Goal: Task Accomplishment & Management: Complete application form

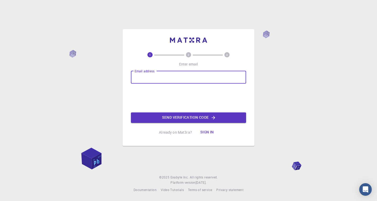
paste input "[EMAIL_ADDRESS][DOMAIN_NAME]"
type input "[EMAIL_ADDRESS][DOMAIN_NAME]"
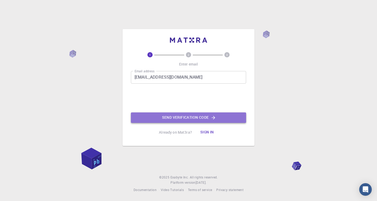
click at [177, 120] on button "Send verification code" at bounding box center [188, 117] width 115 height 10
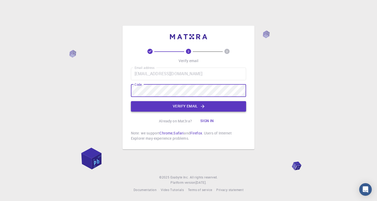
click at [182, 107] on button "Verify email" at bounding box center [188, 106] width 115 height 10
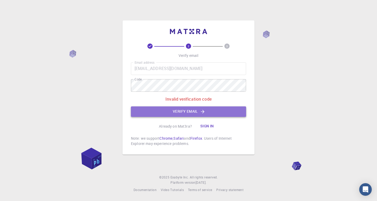
click at [174, 110] on button "Verify email" at bounding box center [188, 111] width 115 height 10
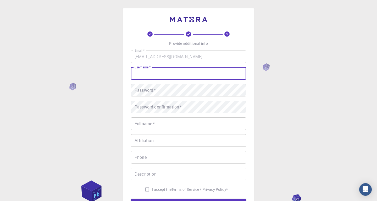
click at [180, 76] on input "username   *" at bounding box center [188, 73] width 115 height 13
type input "ء"
type input "MORENA1370"
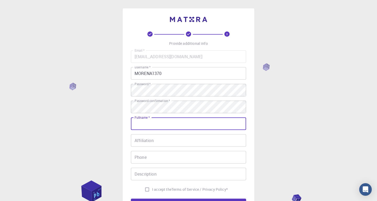
click at [156, 123] on input "Fullname   *" at bounding box center [188, 123] width 115 height 13
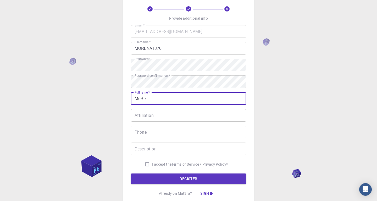
scroll to position [53, 0]
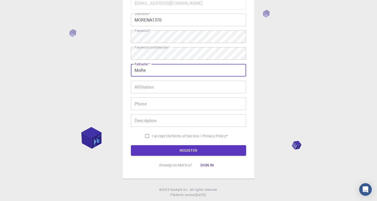
type input "MoRe"
click at [145, 134] on input "I accept the Terms of Service / Privacy Policy *" at bounding box center [147, 136] width 10 height 10
checkbox input "true"
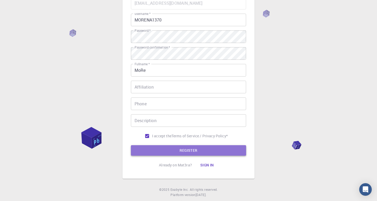
click at [172, 152] on button "REGISTER" at bounding box center [188, 150] width 115 height 10
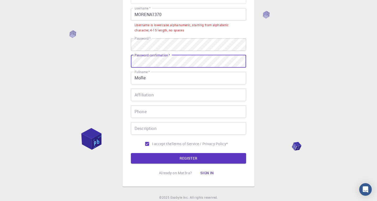
scroll to position [79, 0]
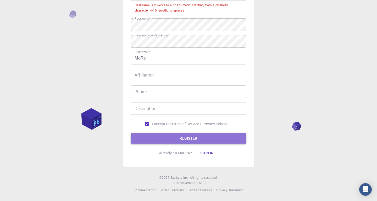
click at [173, 138] on button "REGISTER" at bounding box center [188, 138] width 115 height 10
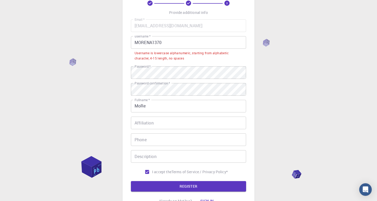
scroll to position [25, 0]
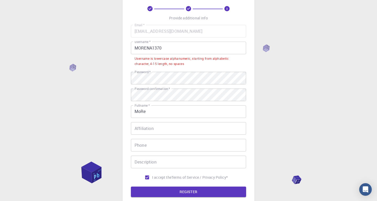
click at [164, 49] on input "MORENA1370" at bounding box center [188, 48] width 115 height 13
drag, startPoint x: 152, startPoint y: 48, endPoint x: 130, endPoint y: 48, distance: 22.2
click at [131, 48] on input "MORENA1370" at bounding box center [188, 48] width 115 height 13
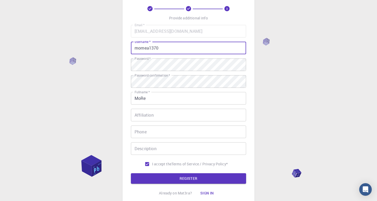
click at [142, 49] on input "mornea1370" at bounding box center [188, 48] width 115 height 13
click at [149, 50] on input "morenea1370" at bounding box center [188, 48] width 115 height 13
type input "morena1370"
click at [178, 174] on button "REGISTER" at bounding box center [188, 178] width 115 height 10
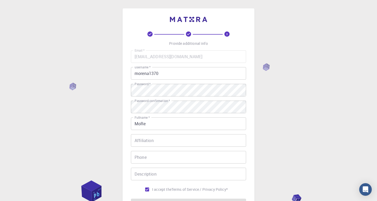
scroll to position [65, 0]
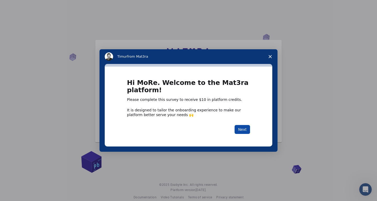
click at [244, 130] on button "Next" at bounding box center [241, 129] width 15 height 9
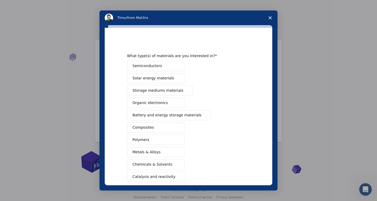
click at [158, 92] on span "Storage mediums materials" at bounding box center [157, 90] width 51 height 5
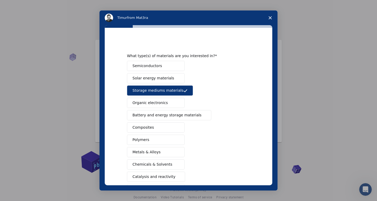
click at [160, 116] on span "Battery and energy storage materials" at bounding box center [166, 114] width 69 height 5
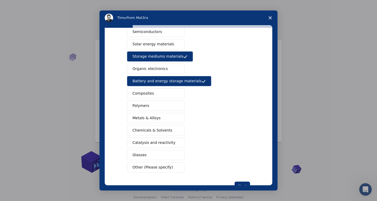
scroll to position [52, 0]
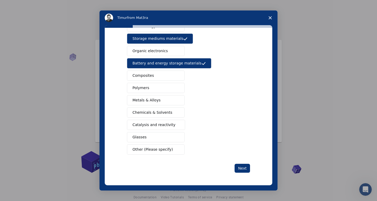
click at [152, 78] on button "Composites" at bounding box center [156, 75] width 58 height 10
click at [153, 88] on button "Polymers" at bounding box center [156, 88] width 58 height 10
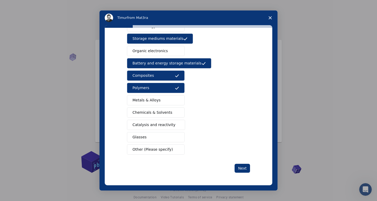
click at [155, 103] on span "Metals & Alloys" at bounding box center [146, 99] width 28 height 5
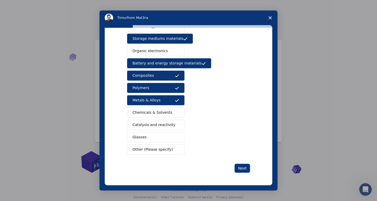
click at [150, 115] on span "Chemicals & Solvents" at bounding box center [152, 112] width 40 height 5
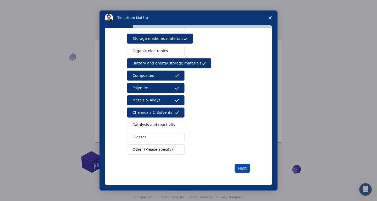
click at [244, 167] on button "Next" at bounding box center [241, 167] width 15 height 9
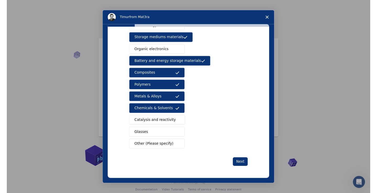
scroll to position [0, 0]
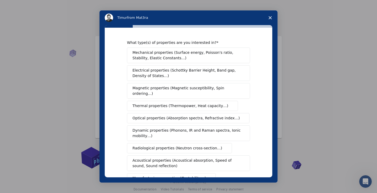
click at [172, 76] on span "Electrical properties (Schottky Barrier Height, Band gap, Density of States…)" at bounding box center [186, 73] width 109 height 11
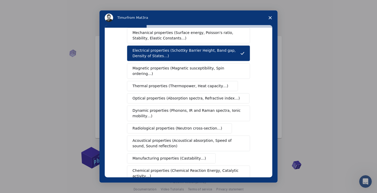
scroll to position [30, 0]
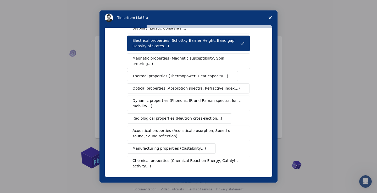
click at [166, 60] on span "Magnetic properties (Magnetic susceptibility, Spin ordering…)" at bounding box center [186, 61] width 108 height 11
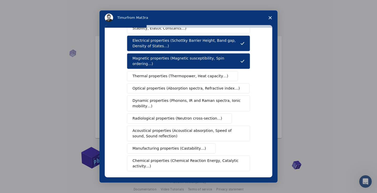
click at [187, 74] on button "Thermal properties (Thermopower, Heat capacity…)" at bounding box center [182, 76] width 111 height 10
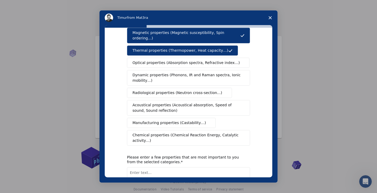
scroll to position [60, 0]
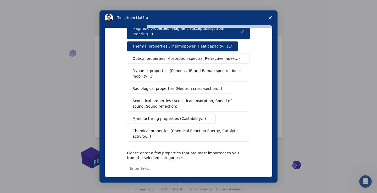
click at [181, 68] on span "Dynamic properties (Phonons, IR and Raman spectra, Ionic mobility…)" at bounding box center [186, 73] width 109 height 11
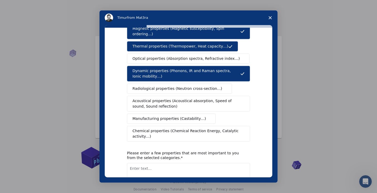
click at [179, 116] on button "Manufacturing properties (Castability…)" at bounding box center [171, 119] width 89 height 10
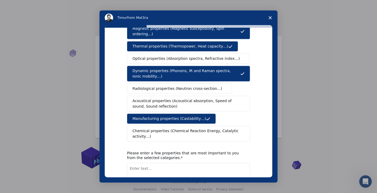
click at [179, 128] on span "Chemical properties (Chemical Reaction Energy, Catalytic activity…)" at bounding box center [186, 133] width 108 height 11
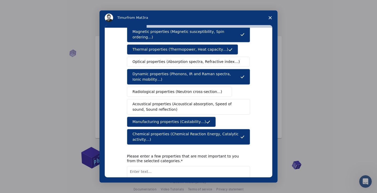
scroll to position [86, 0]
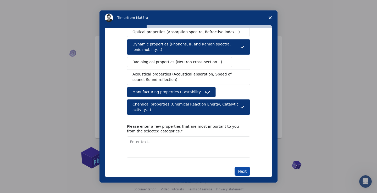
click at [241, 167] on button "Next" at bounding box center [241, 171] width 15 height 9
click at [181, 136] on textarea "Enter text..." at bounding box center [188, 146] width 123 height 21
type textarea "thermoelectric, coercivity, reflection loss, magnetization, spin dynamic"
click at [236, 167] on button "Next" at bounding box center [241, 171] width 15 height 9
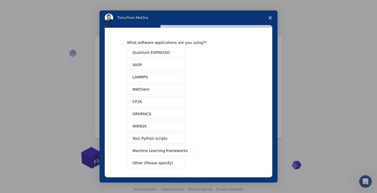
scroll to position [21, 0]
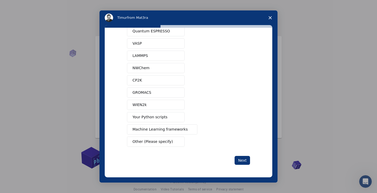
click at [152, 142] on span "Other (Please specify)" at bounding box center [152, 141] width 40 height 5
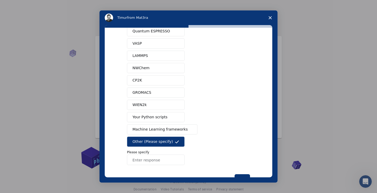
scroll to position [40, 0]
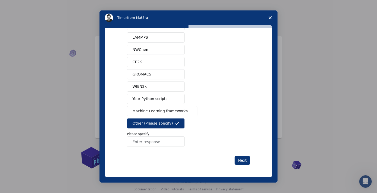
click at [154, 144] on input "Enter response" at bounding box center [156, 141] width 58 height 10
click at [142, 135] on p "Please specify" at bounding box center [188, 134] width 123 height 5
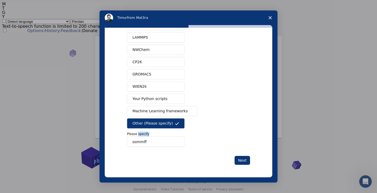
click at [145, 33] on body "Timur from Mat3ra What software applications are you using? Quantum ESPRESSO VA…" at bounding box center [188, 17] width 372 height 31
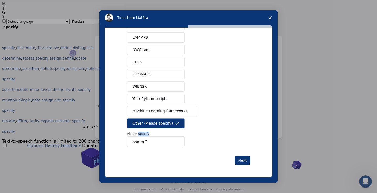
click at [213, 124] on div "Quantum ESPRESSO VASP LAMMPS NWChem CP2K GROMACS WIEN2k Your Python scripts Mac…" at bounding box center [188, 77] width 123 height 139
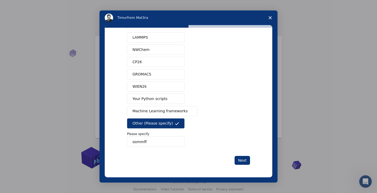
click at [146, 143] on input "oommff" at bounding box center [156, 141] width 58 height 10
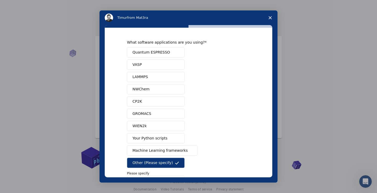
scroll to position [0, 0]
type input "oommff, MUMAX"
click at [147, 53] on span "Quantum ESPRESSO" at bounding box center [150, 52] width 37 height 5
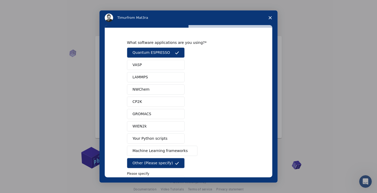
scroll to position [30, 0]
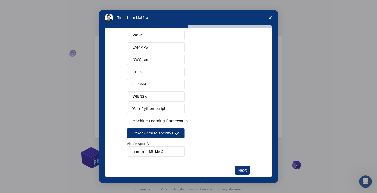
click at [152, 61] on button "NWChem" at bounding box center [156, 60] width 58 height 10
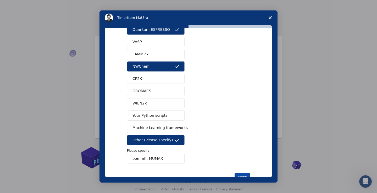
scroll to position [40, 0]
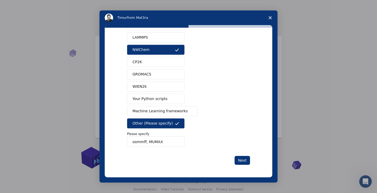
click at [167, 142] on input "oommff, MUMAX" at bounding box center [156, 141] width 58 height 10
click at [240, 160] on button "Next" at bounding box center [241, 160] width 15 height 9
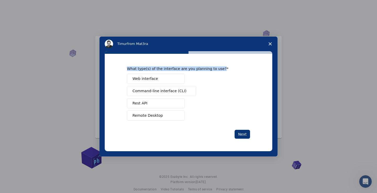
drag, startPoint x: 127, startPoint y: 67, endPoint x: 225, endPoint y: 67, distance: 98.6
click at [225, 67] on div "What type(s) of the interface are you planning to use? Web interface Command-li…" at bounding box center [188, 103] width 167 height 98
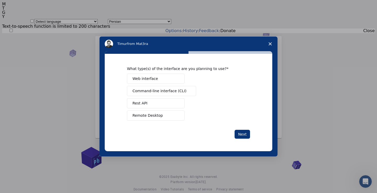
click at [226, 71] on div "What type(s) of the interface are you planning to use? Web interface Command-li…" at bounding box center [188, 93] width 123 height 54
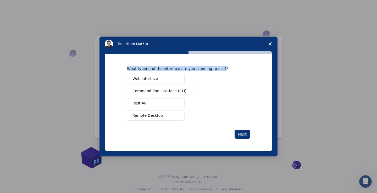
drag, startPoint x: 123, startPoint y: 69, endPoint x: 227, endPoint y: 69, distance: 104.1
click at [227, 69] on div "What type(s) of the interface are you planning to use? Web interface Command-li…" at bounding box center [188, 103] width 167 height 98
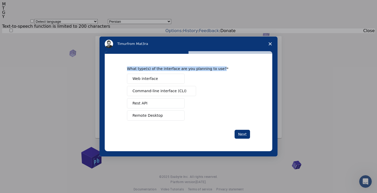
click at [231, 33] on div "M T G Y Detect language Afrikaans Albanian Amharic Arabic Armenian Assamese Aym…" at bounding box center [188, 17] width 372 height 31
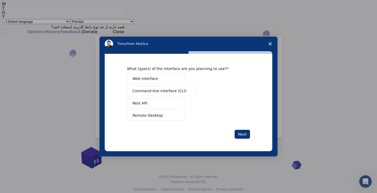
click at [243, 100] on div "Web interface Command-line interface (CLI) Rest API Remote Desktop" at bounding box center [188, 97] width 123 height 47
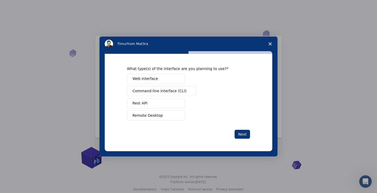
click at [162, 79] on button "Web interface" at bounding box center [156, 79] width 58 height 10
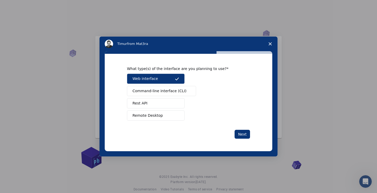
click at [174, 117] on button "Remote Desktop" at bounding box center [156, 116] width 58 height 10
click at [178, 118] on button "Remote Desktop" at bounding box center [156, 116] width 58 height 10
drag, startPoint x: 187, startPoint y: 118, endPoint x: 121, endPoint y: 118, distance: 66.2
click at [127, 118] on div "What type(s) of the interface are you planning to use? Web interface Command-li…" at bounding box center [188, 102] width 123 height 72
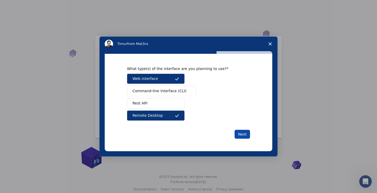
click at [238, 132] on button "Next" at bounding box center [241, 134] width 15 height 9
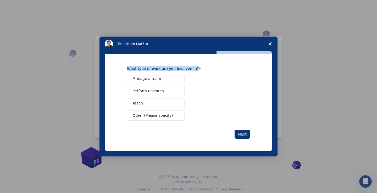
drag, startPoint x: 123, startPoint y: 69, endPoint x: 197, endPoint y: 69, distance: 74.5
click at [197, 69] on div "What type of work are you involved in? Manage a team Perform research Teach Oth…" at bounding box center [188, 103] width 167 height 98
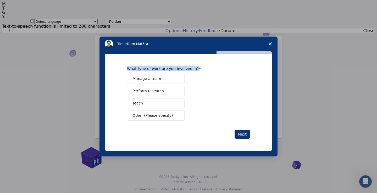
click at [202, 33] on body "Timur from Mat3ra What type of work are you involved in? Manage a team Perform …" at bounding box center [188, 17] width 372 height 31
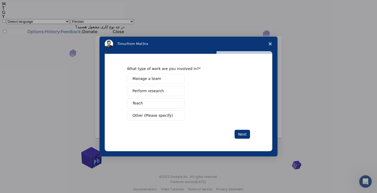
click at [203, 67] on div "What type of work are you involved in?" at bounding box center [184, 68] width 115 height 5
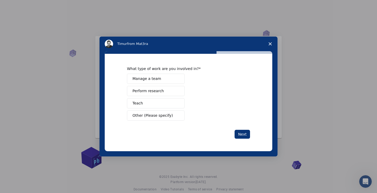
click at [155, 94] on span "Perform research" at bounding box center [147, 90] width 31 height 5
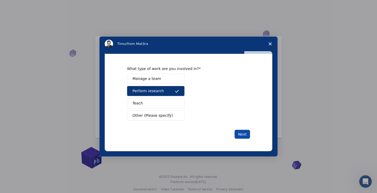
click at [244, 132] on button "Next" at bounding box center [241, 134] width 15 height 9
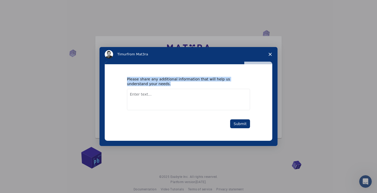
drag, startPoint x: 126, startPoint y: 78, endPoint x: 153, endPoint y: 84, distance: 27.7
click at [153, 84] on div "Please share any additional information that will help us understand your needs…" at bounding box center [188, 102] width 167 height 77
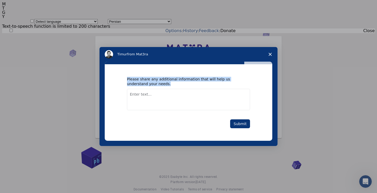
click at [157, 33] on body "Timur from Mat3ra Please share any additional information that will help us und…" at bounding box center [188, 17] width 372 height 31
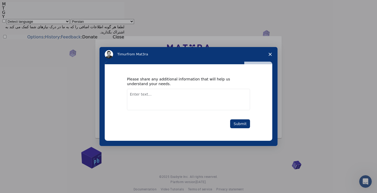
click at [203, 95] on textarea "Enter text..." at bounding box center [188, 99] width 123 height 21
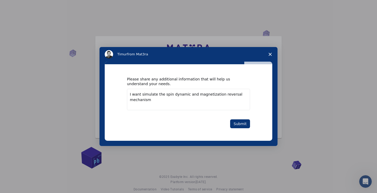
drag, startPoint x: 189, startPoint y: 96, endPoint x: 180, endPoint y: 96, distance: 9.2
click at [180, 95] on textarea "I want simulate the spin dynamic and magnetization reversal mechanism" at bounding box center [188, 99] width 123 height 21
click at [242, 95] on textarea "I want simulate the spin dynamic, magnetization reversal mechanism" at bounding box center [188, 99] width 123 height 21
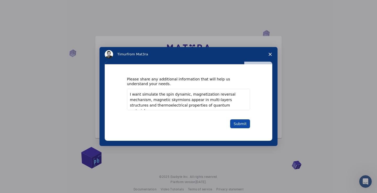
type textarea "I want simulate the spin dynamic, magnetization reversal mechanism, magnetic sk…"
click at [244, 120] on button "Submit" at bounding box center [240, 123] width 20 height 9
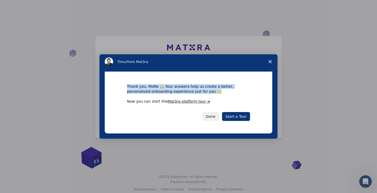
drag, startPoint x: 138, startPoint y: 89, endPoint x: 210, endPoint y: 92, distance: 72.2
click at [210, 92] on div "Thank you, MoRe 🙏 Your answers help us create a better, personalized onboarding…" at bounding box center [188, 88] width 123 height 9
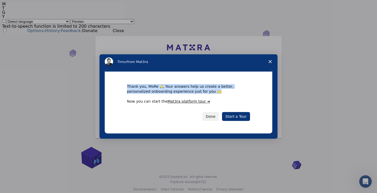
click at [215, 33] on body "Timur from Mat3ra Thank you, MoRe 🙏 Your answers help us create a better, perso…" at bounding box center [188, 17] width 372 height 31
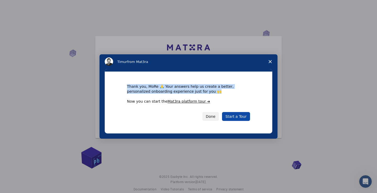
click at [242, 117] on link "Start a Tour" at bounding box center [236, 116] width 28 height 9
click at [237, 118] on link "Start a Tour" at bounding box center [236, 116] width 28 height 9
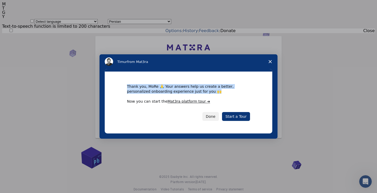
drag, startPoint x: 212, startPoint y: 117, endPoint x: 239, endPoint y: 121, distance: 27.0
click at [239, 121] on div "Thank you, MoRe 🙏 Your answers help us create a better, personalized onboarding…" at bounding box center [188, 103] width 167 height 62
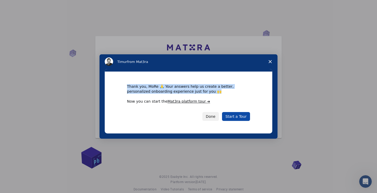
click at [234, 117] on link "Start a Tour" at bounding box center [236, 116] width 28 height 9
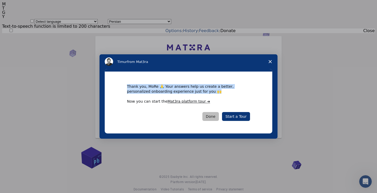
click at [216, 117] on button "Done" at bounding box center [210, 116] width 16 height 9
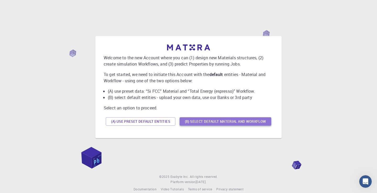
click at [224, 121] on button "(B) Select default material and workflow" at bounding box center [225, 121] width 92 height 8
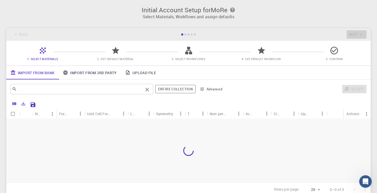
click at [119, 88] on input "text" at bounding box center [80, 89] width 126 height 7
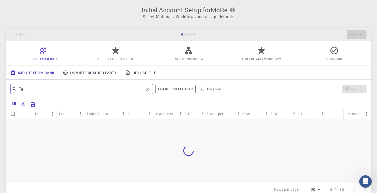
type input "T"
type input "Bi2Te3"
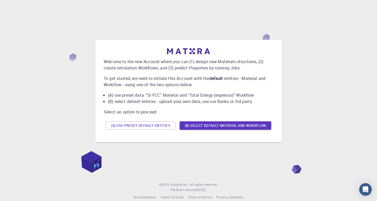
drag, startPoint x: 293, startPoint y: 126, endPoint x: 86, endPoint y: 124, distance: 207.1
click at [86, 125] on div "Welcome to the new Account where you can (1) design new Materials structures, (…" at bounding box center [188, 91] width 364 height 152
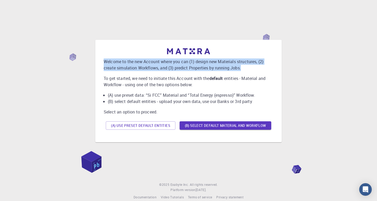
drag, startPoint x: 115, startPoint y: 63, endPoint x: 254, endPoint y: 68, distance: 139.5
click at [254, 68] on p "Welcome to the new Account where you can (1) design new Materials structures, (…" at bounding box center [188, 64] width 169 height 13
click at [259, 71] on body "Welcome to the new Account where you can (1) design new Materials structures, (…" at bounding box center [188, 121] width 377 height 243
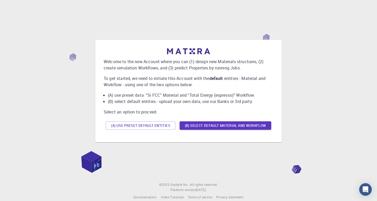
click at [113, 83] on p "To get started, we need to initiate this Account with the default entities - Ma…" at bounding box center [188, 81] width 169 height 13
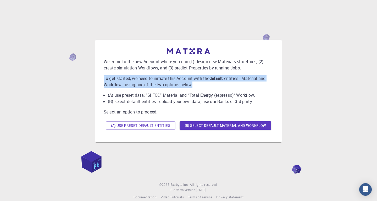
drag, startPoint x: 103, startPoint y: 77, endPoint x: 199, endPoint y: 84, distance: 96.3
click at [199, 84] on div "Welcome to the new Account where you can (1) design new Materials structures, (…" at bounding box center [188, 91] width 178 height 94
click at [203, 88] on body "Welcome to the new Account where you can (1) design new Materials structures, (…" at bounding box center [188, 121] width 377 height 243
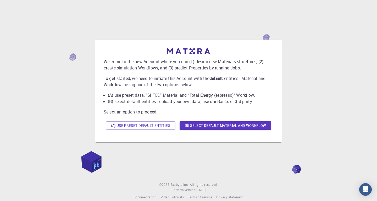
click at [120, 99] on li "(B) select default entities - upload your own data, use our Banks or 3rd party" at bounding box center [190, 101] width 165 height 6
drag, startPoint x: 104, startPoint y: 94, endPoint x: 198, endPoint y: 98, distance: 94.0
click at [205, 98] on li "(A) use preset data: “Si FCC” Material and “Total Energy (espresso)” Workflow." at bounding box center [190, 95] width 165 height 6
drag, startPoint x: 107, startPoint y: 95, endPoint x: 201, endPoint y: 95, distance: 93.9
click at [202, 95] on li "(A) use preset data: “Si FCC” Material and “Total Energy (espresso)” Workflow." at bounding box center [190, 95] width 165 height 6
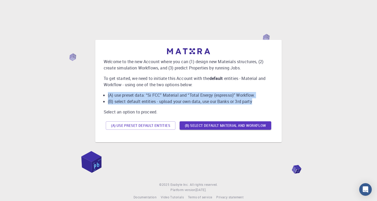
drag, startPoint x: 108, startPoint y: 95, endPoint x: 256, endPoint y: 103, distance: 148.5
click at [256, 103] on ul "(A) use preset data: “Si FCC” Material and “Total Energy (espresso)” Workflow. …" at bounding box center [188, 98] width 169 height 13
click at [259, 104] on body "Welcome to the new Account where you can (1) design new Materials structures, (…" at bounding box center [188, 121] width 377 height 243
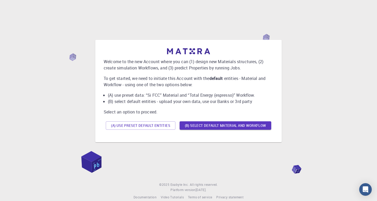
drag, startPoint x: 173, startPoint y: 110, endPoint x: 127, endPoint y: 109, distance: 45.8
click at [173, 110] on p "Select an option to proceed." at bounding box center [188, 112] width 169 height 6
click at [164, 125] on button "(A) Use preset default entities" at bounding box center [141, 125] width 70 height 8
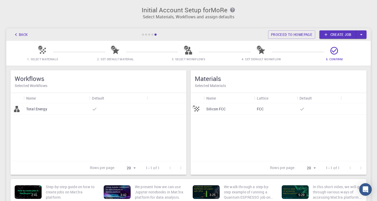
click at [231, 107] on div "Silicon FCC" at bounding box center [228, 109] width 50 height 12
